Goal: Information Seeking & Learning: Learn about a topic

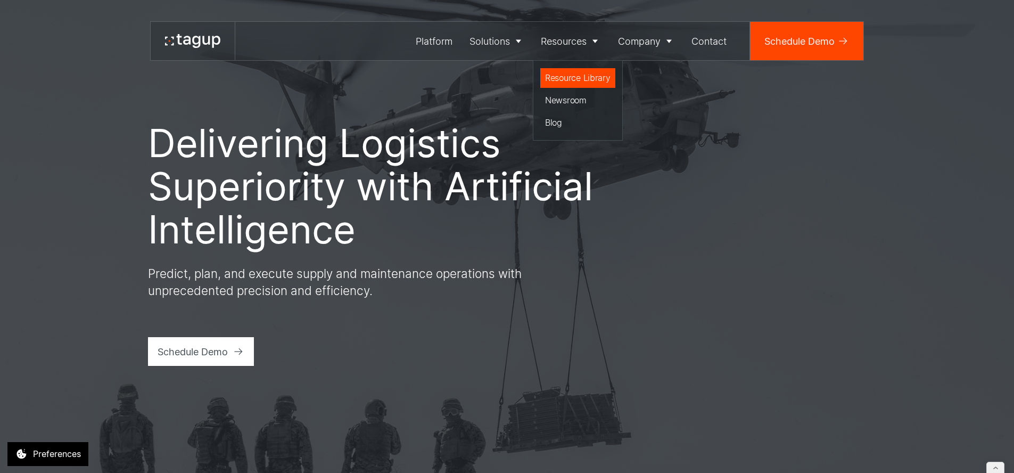
click at [555, 75] on div "Resource Library" at bounding box center [577, 77] width 65 height 13
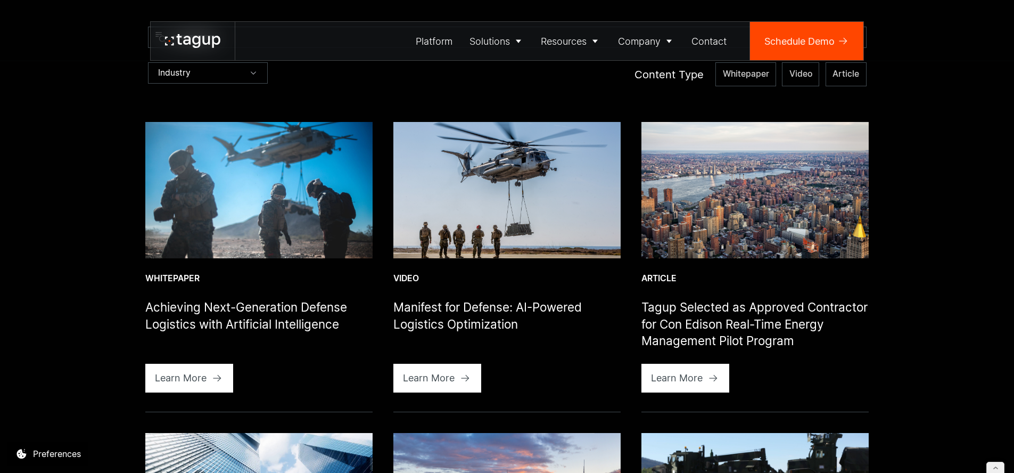
scroll to position [306, 0]
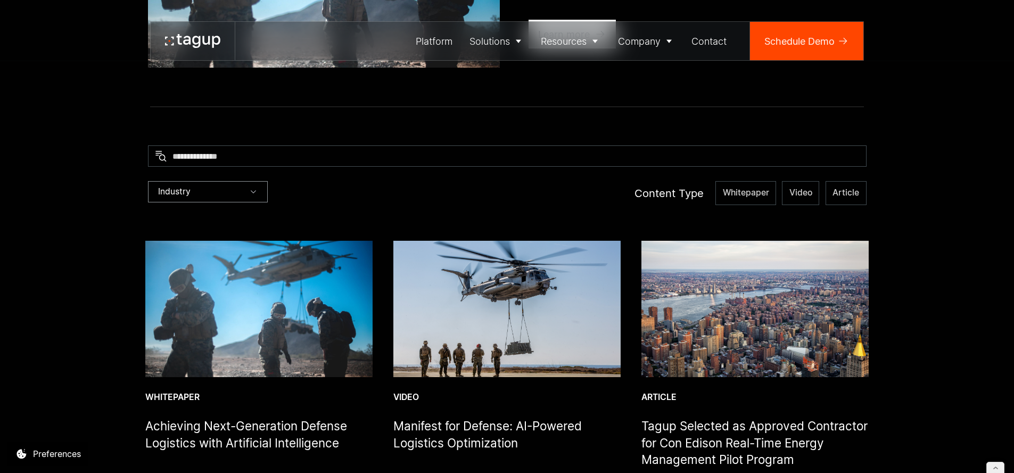
click at [216, 196] on div "Industry" at bounding box center [208, 191] width 120 height 21
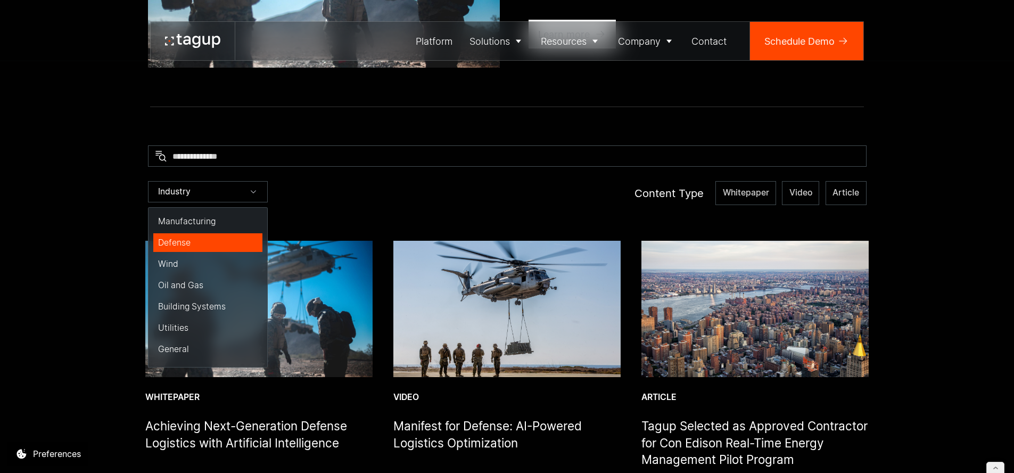
click at [186, 246] on div "Defense" at bounding box center [208, 243] width 100 height 12
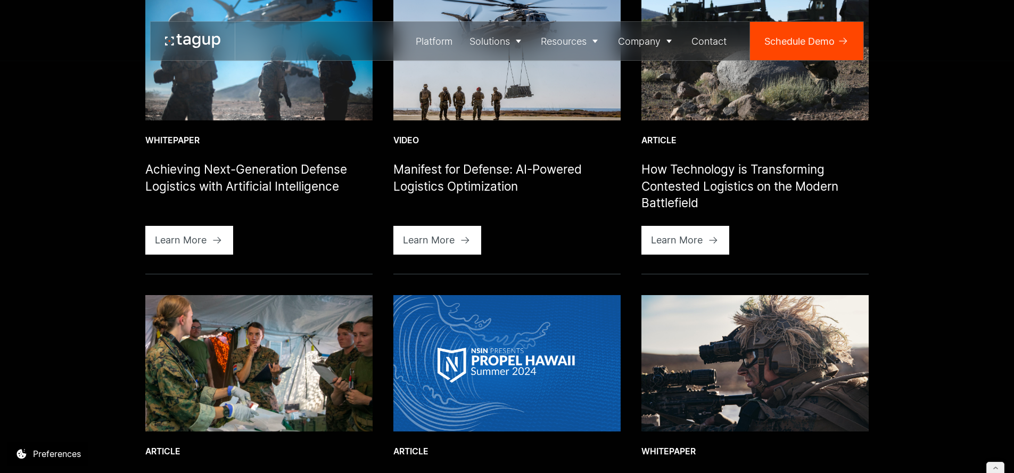
scroll to position [591, 0]
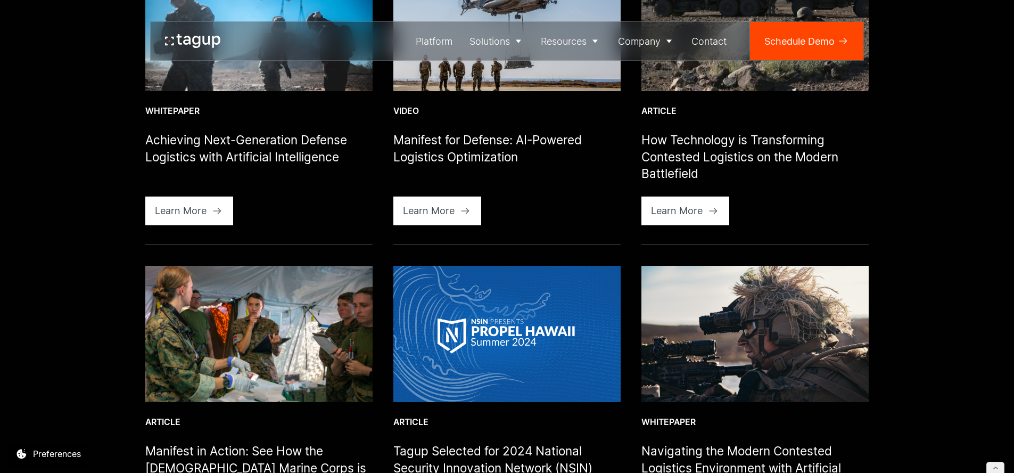
click at [259, 319] on img at bounding box center [258, 334] width 227 height 136
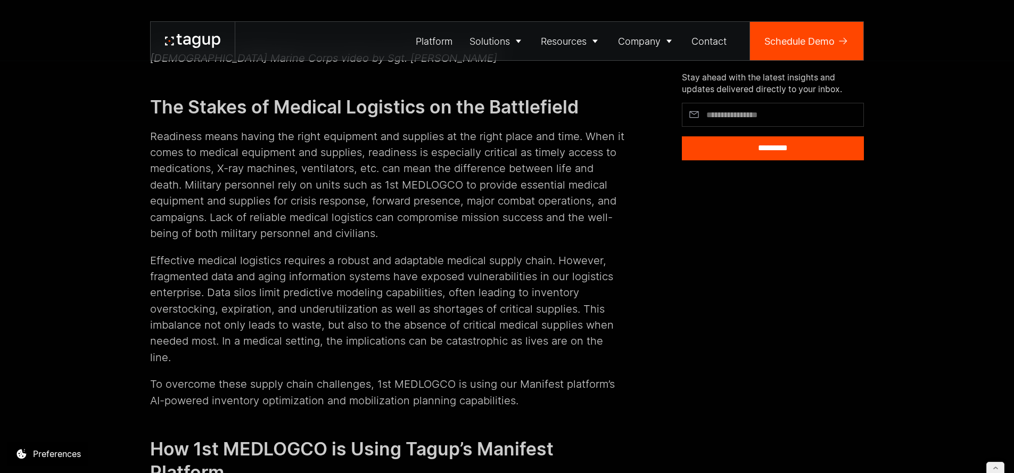
scroll to position [1029, 0]
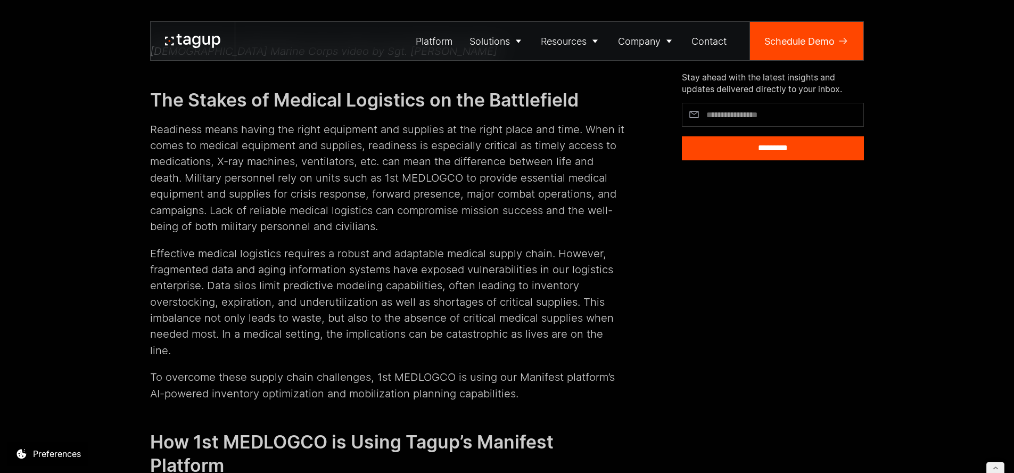
click at [300, 190] on p "Readiness means having the right equipment and supplies at the right place and …" at bounding box center [387, 177] width 474 height 113
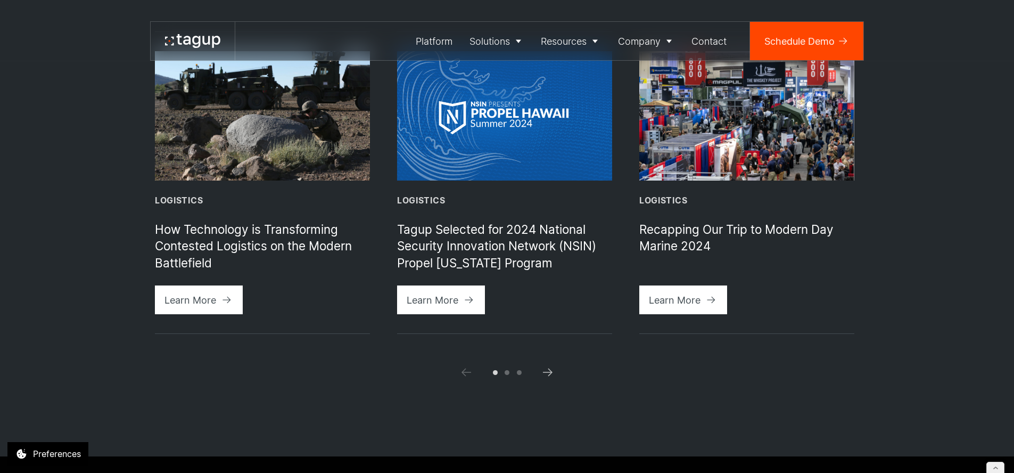
scroll to position [433, 0]
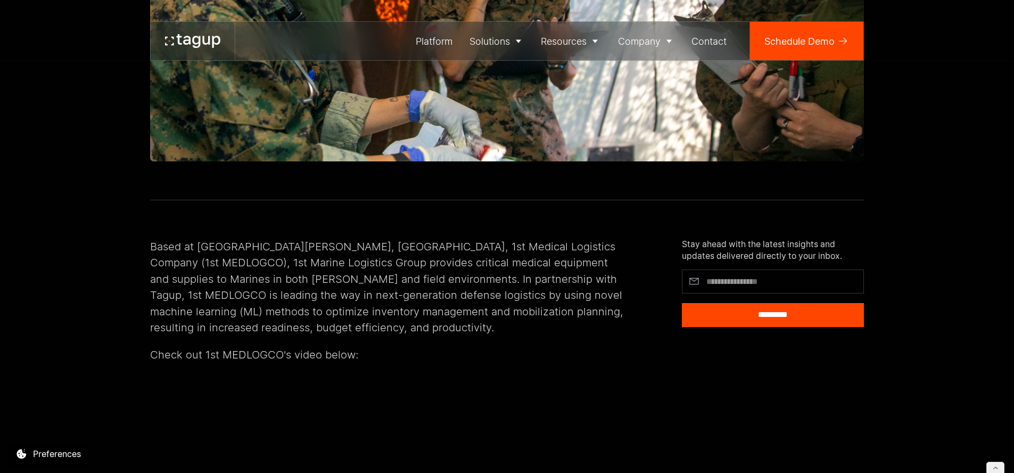
drag, startPoint x: 561, startPoint y: 238, endPoint x: 553, endPoint y: 237, distance: 7.6
click at [559, 238] on p "Based at [GEOGRAPHIC_DATA][PERSON_NAME], [GEOGRAPHIC_DATA], 1st Medical Logisti…" at bounding box center [387, 286] width 474 height 97
drag, startPoint x: 535, startPoint y: 236, endPoint x: 262, endPoint y: 252, distance: 273.6
click at [262, 252] on p "Based at [GEOGRAPHIC_DATA][PERSON_NAME], [GEOGRAPHIC_DATA], 1st Medical Logisti…" at bounding box center [387, 286] width 474 height 97
copy p "in both [PERSON_NAME] and field environments"
